Goal: Communication & Community: Participate in discussion

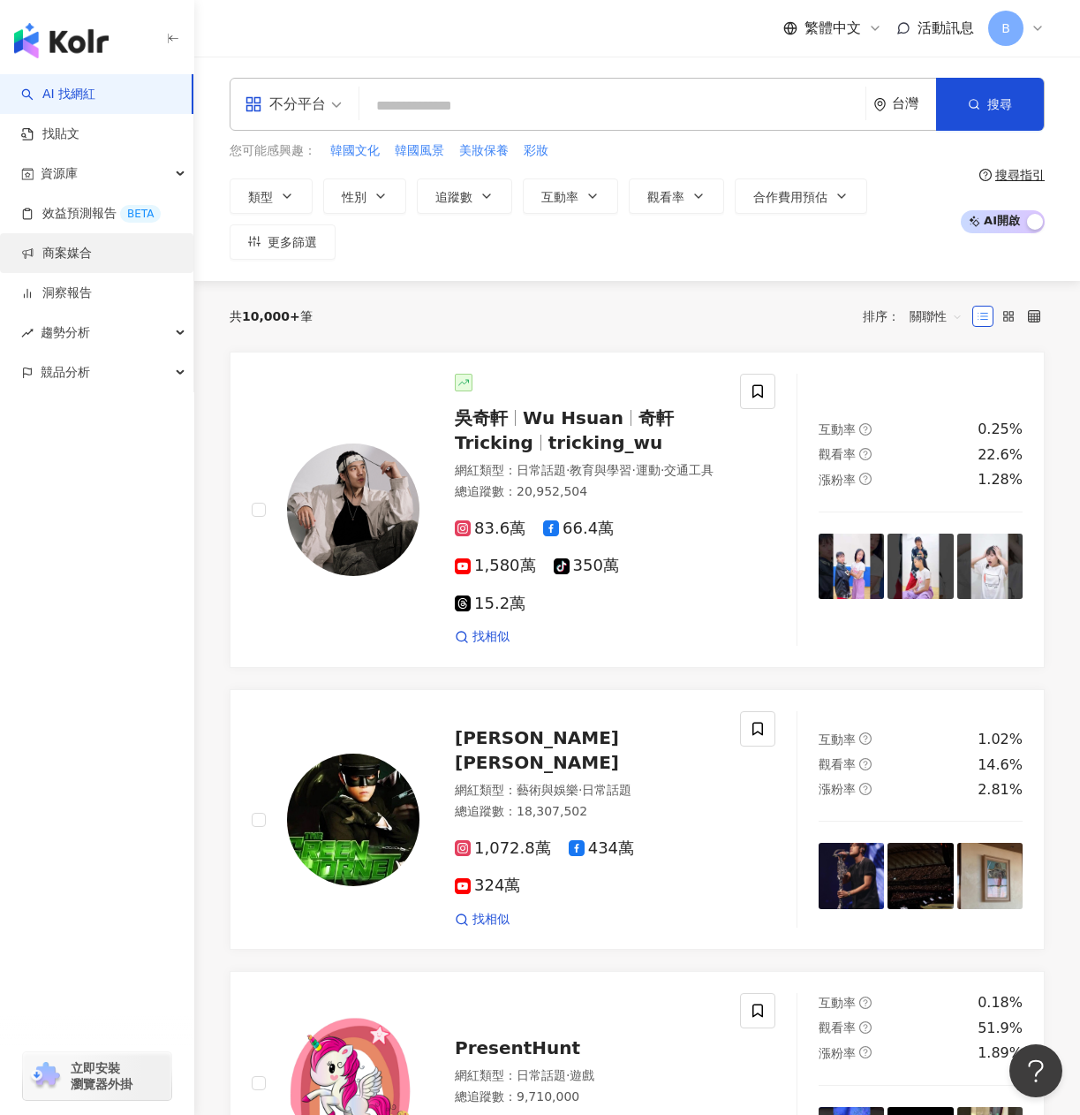
click at [92, 262] on link "商案媒合" at bounding box center [56, 254] width 71 height 18
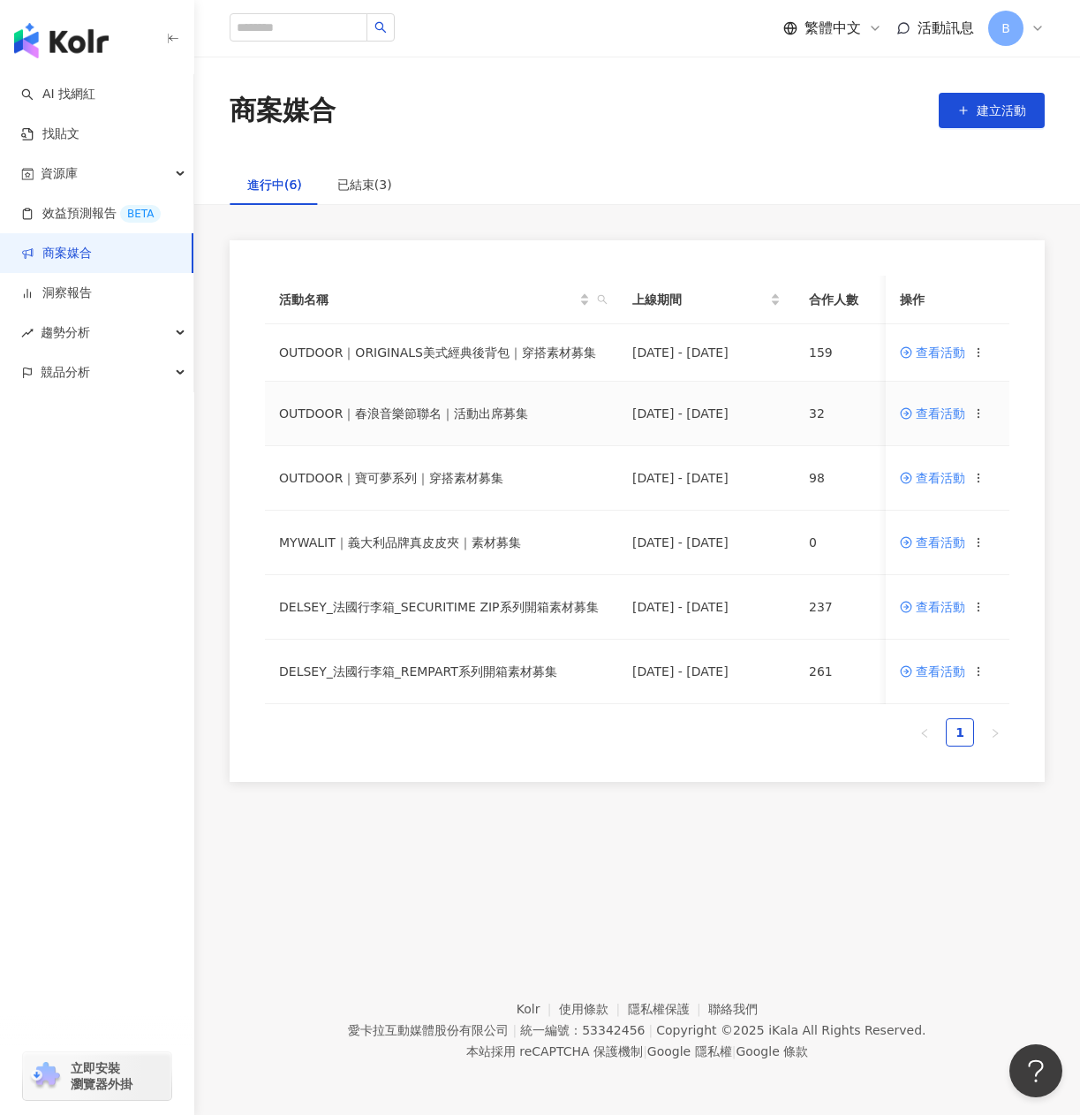
click at [943, 418] on span "查看活動" at bounding box center [932, 413] width 65 height 12
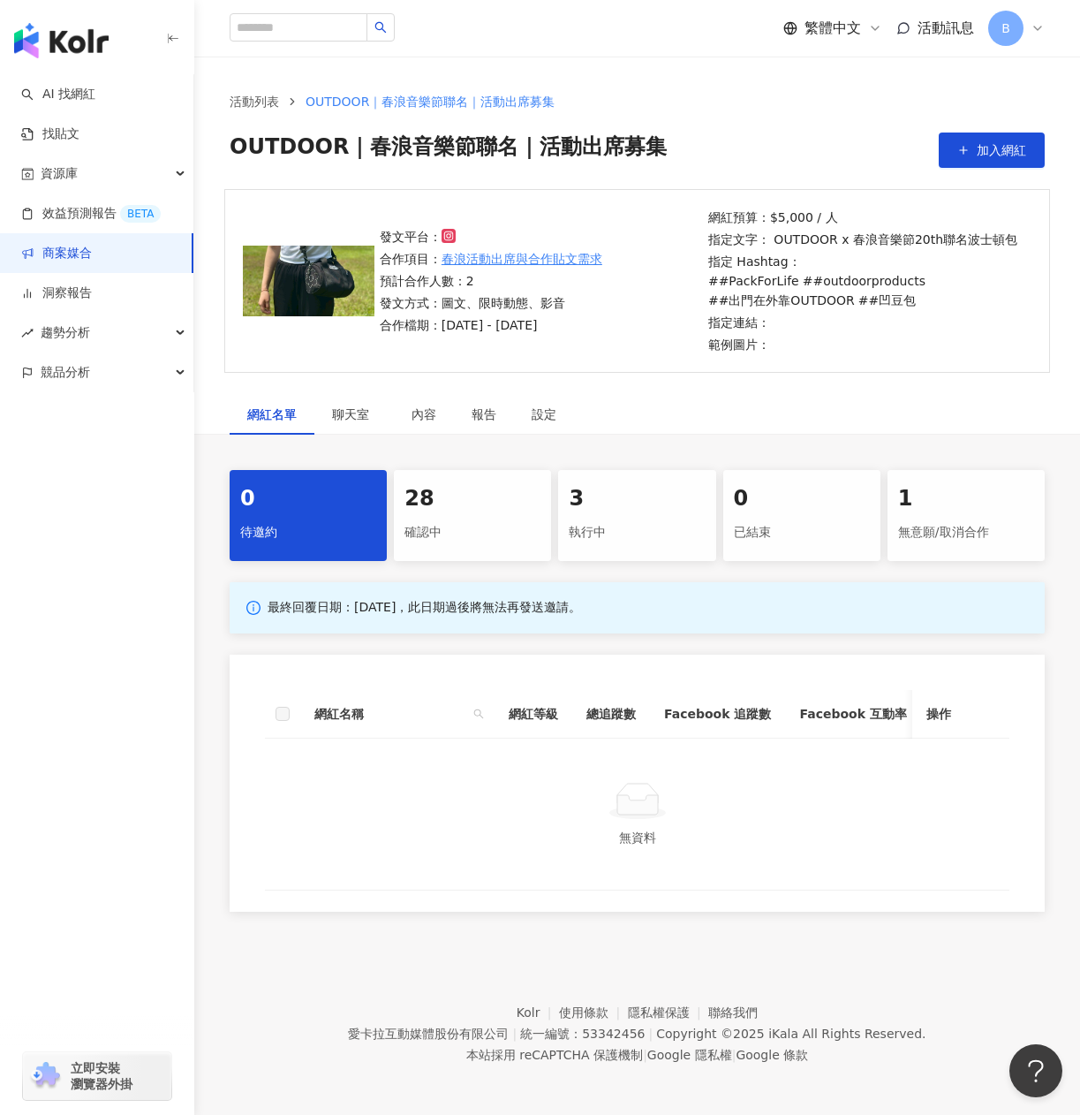
click at [506, 516] on div "28 確認中" at bounding box center [472, 515] width 157 height 91
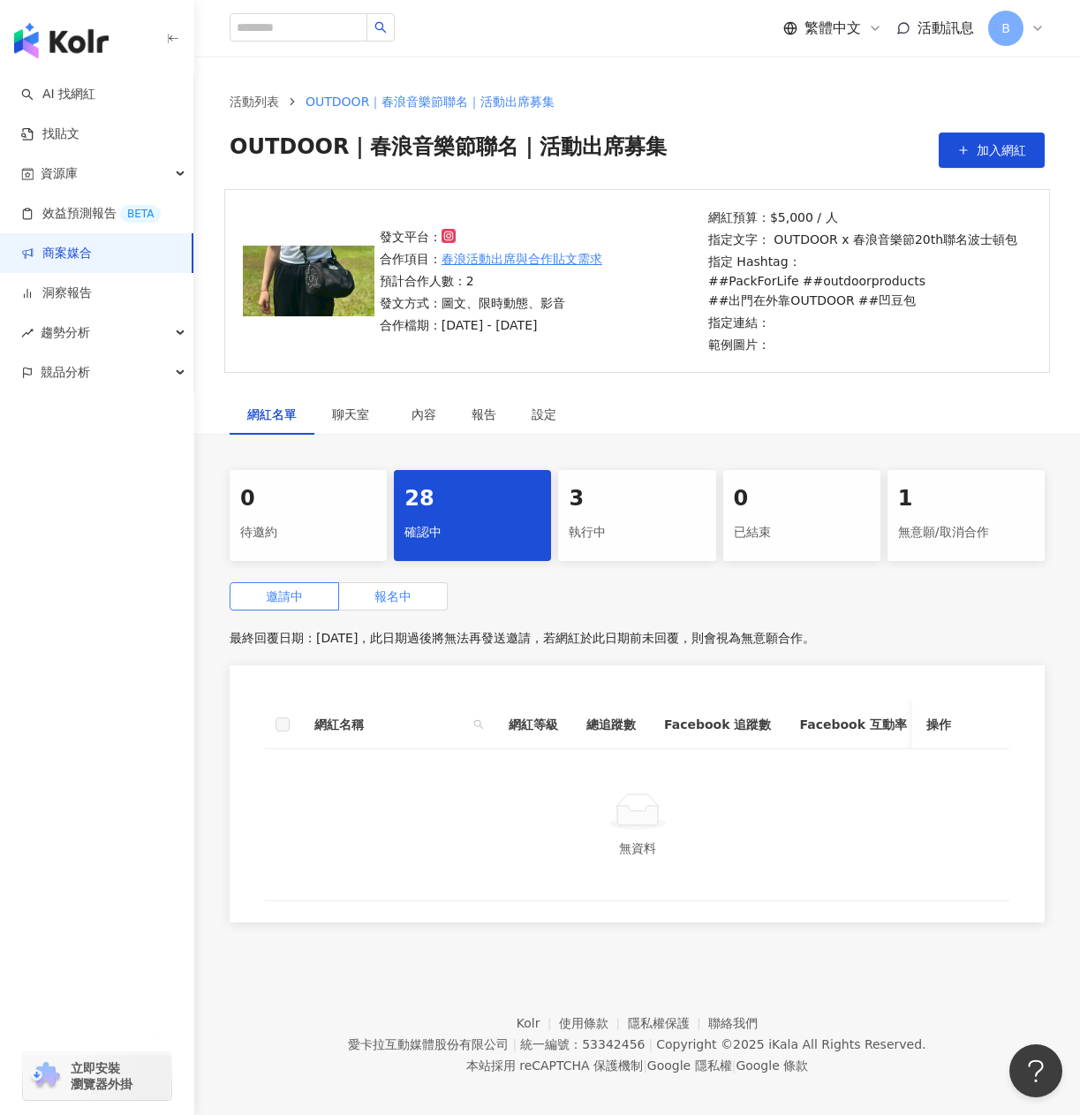
click at [408, 603] on span "報名中" at bounding box center [393, 596] width 37 height 14
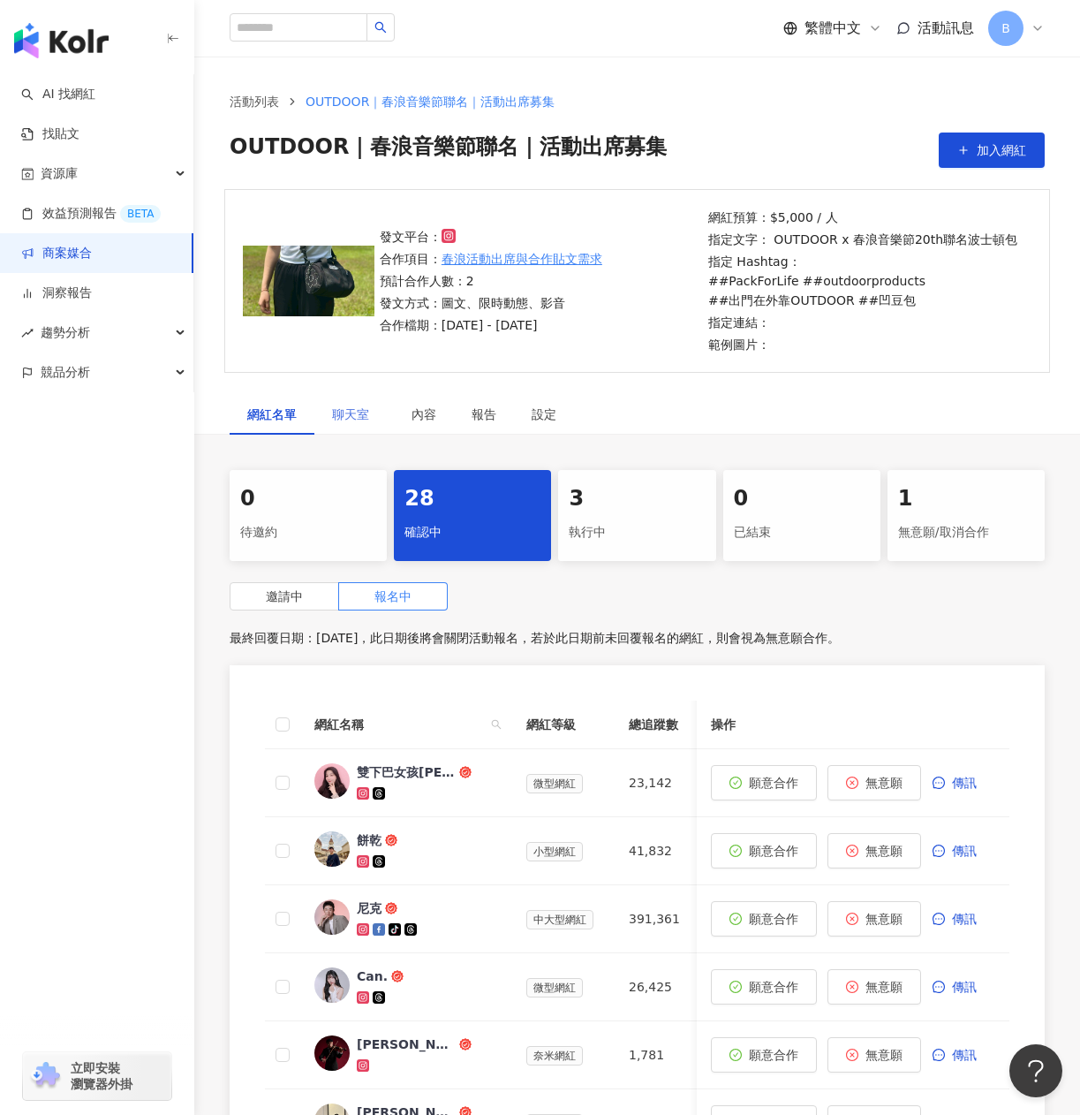
click at [324, 412] on div "聊天室" at bounding box center [355, 414] width 80 height 41
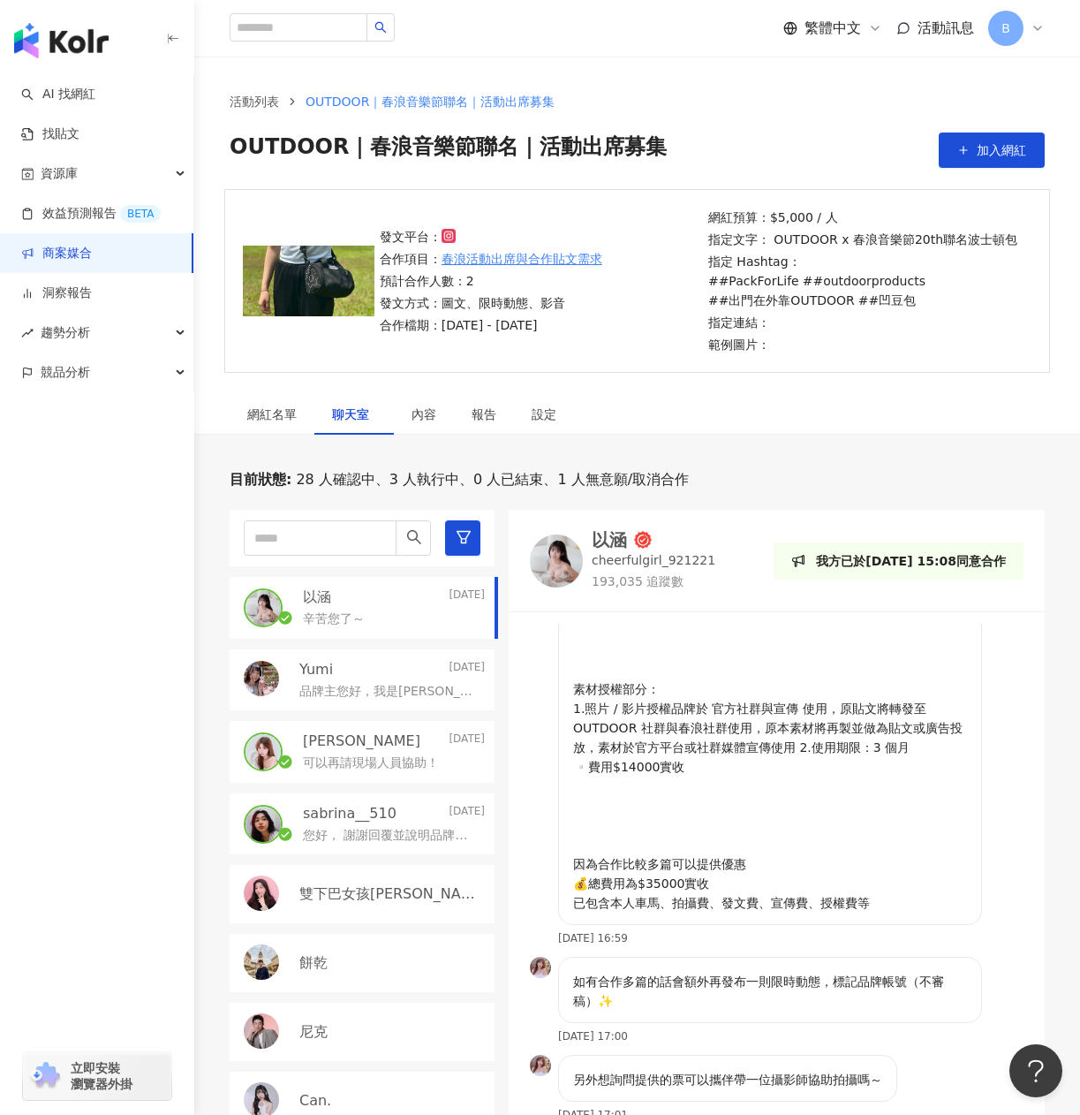
scroll to position [707, 0]
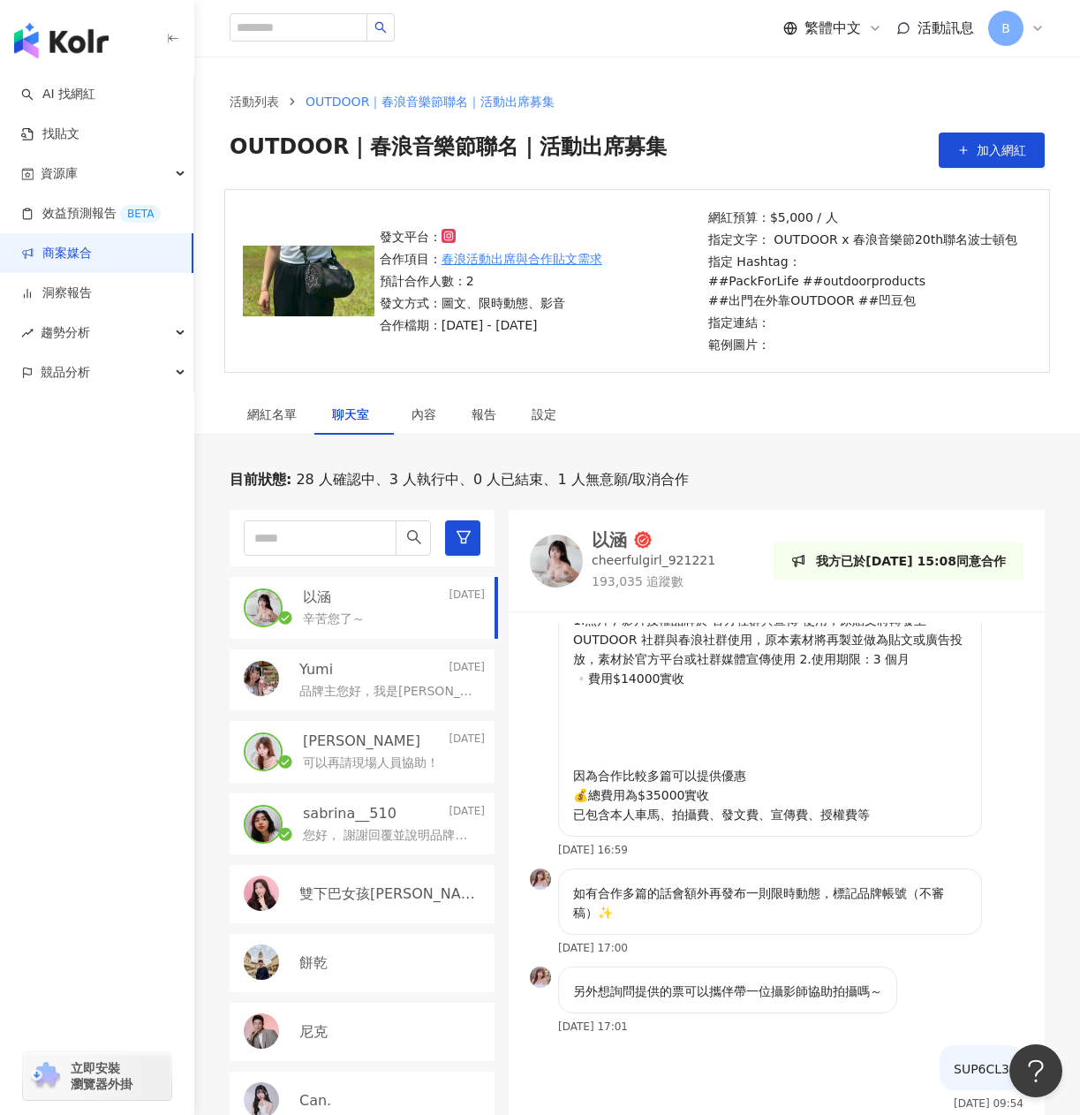
click at [392, 759] on p "可以再請現場人員協助！" at bounding box center [371, 763] width 136 height 18
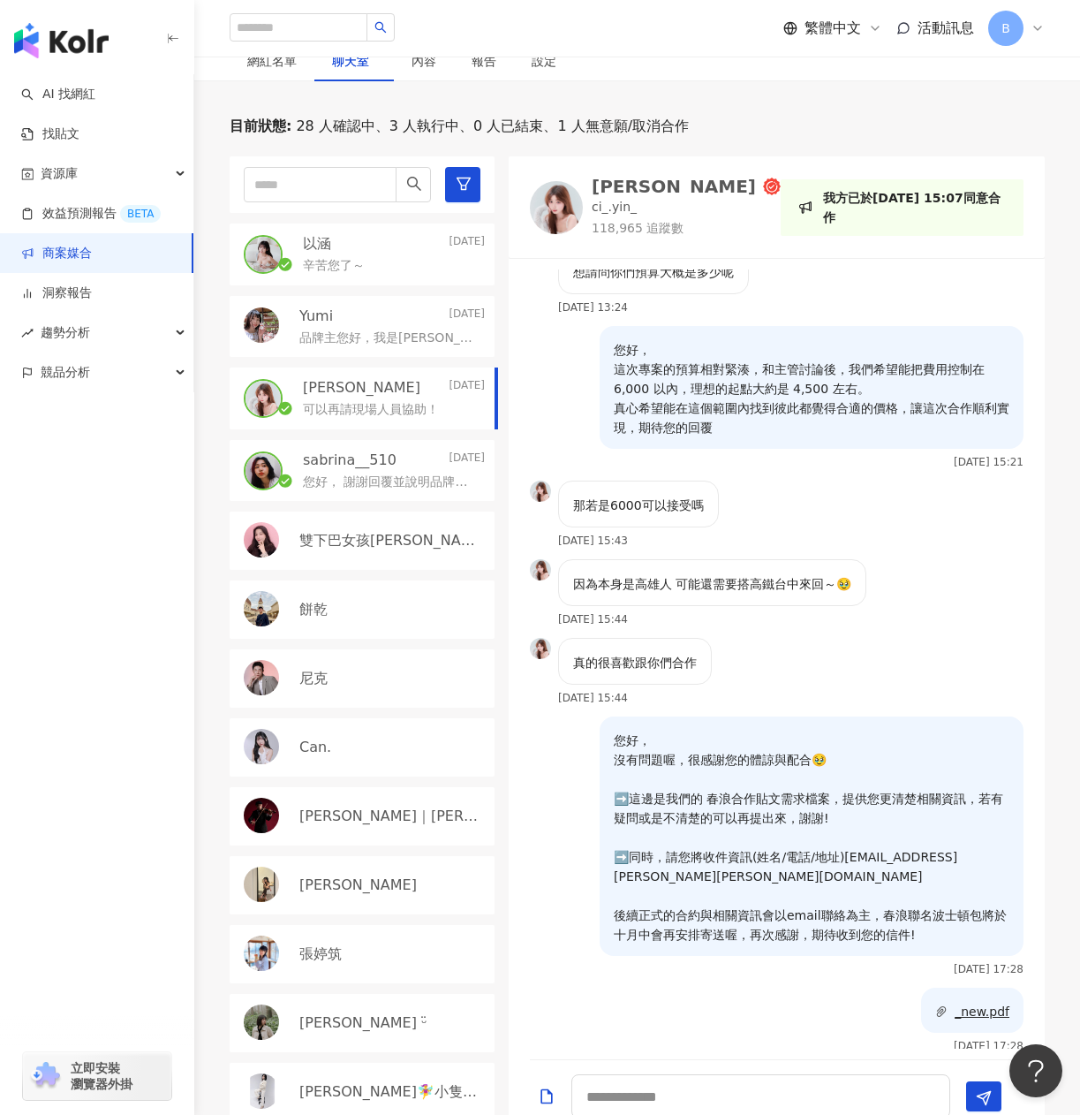
scroll to position [1051, 0]
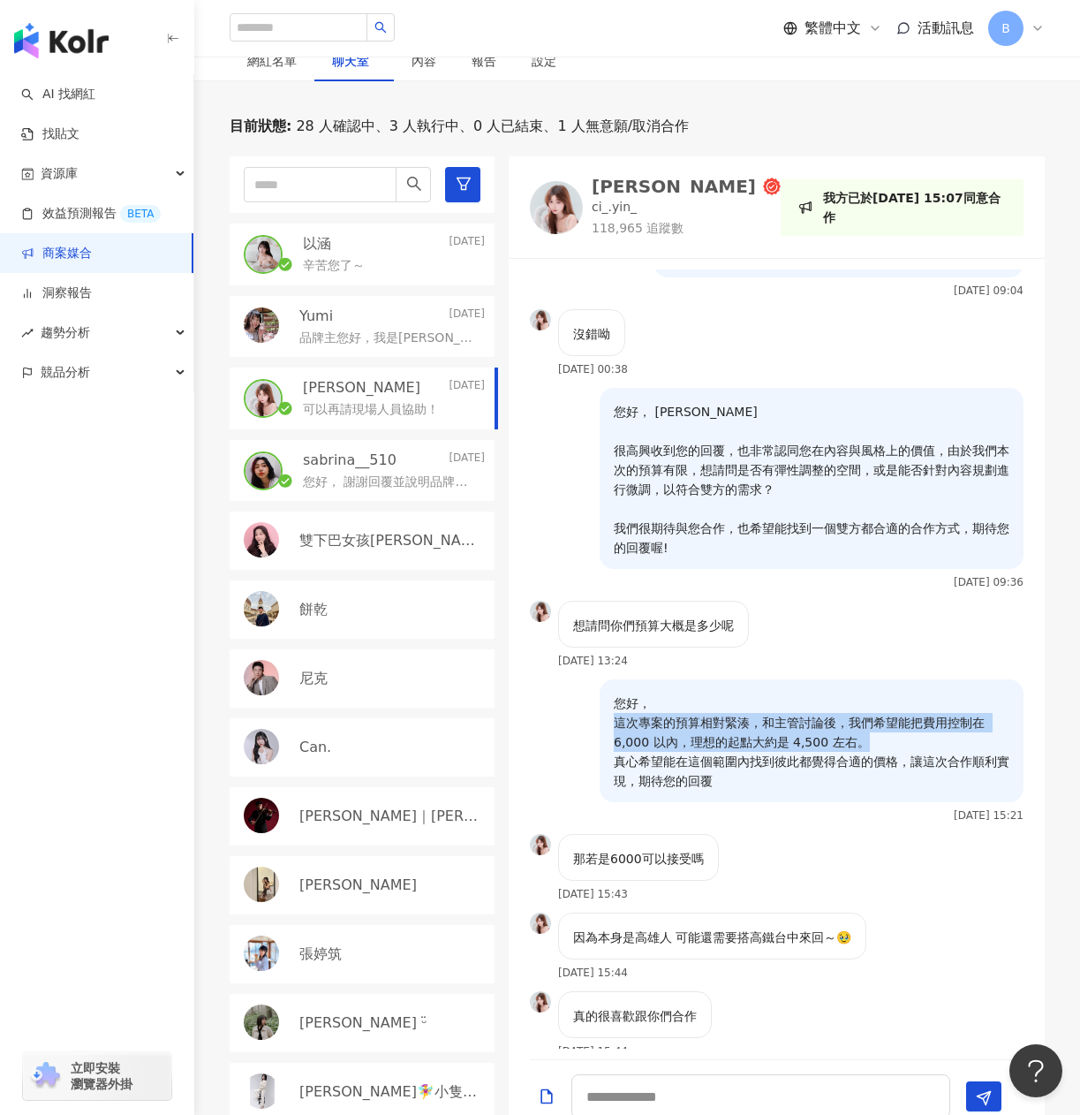
drag, startPoint x: 603, startPoint y: 722, endPoint x: 989, endPoint y: 738, distance: 385.5
click at [989, 738] on p "您好， 這次專案的預算相對緊湊，和主管討論後，我們希望能把費用控制在 6,000 以內，理想的起點大約是 4,500 左右。 真心希望能在這個範圍內找到彼此都…" at bounding box center [812, 742] width 396 height 97
copy p "這次專案的預算相對緊湊，和主管討論後，我們希望能把費用控制在 6,000 以內，理想的起點大約是 4,500 左右。"
click at [815, 785] on p "您好， 這次專案的預算相對緊湊，和主管討論後，我們希望能把費用控制在 6,000 以內，理想的起點大約是 4,500 左右。 真心希望能在這個範圍內找到彼此都…" at bounding box center [812, 742] width 396 height 97
